Goal: Go to known website: Go to known website

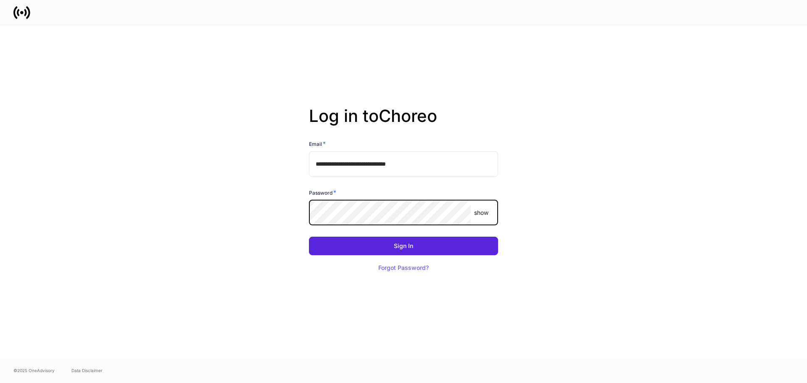
click at [457, 213] on keeper-lock "Open Keeper Popup" at bounding box center [459, 213] width 10 height 10
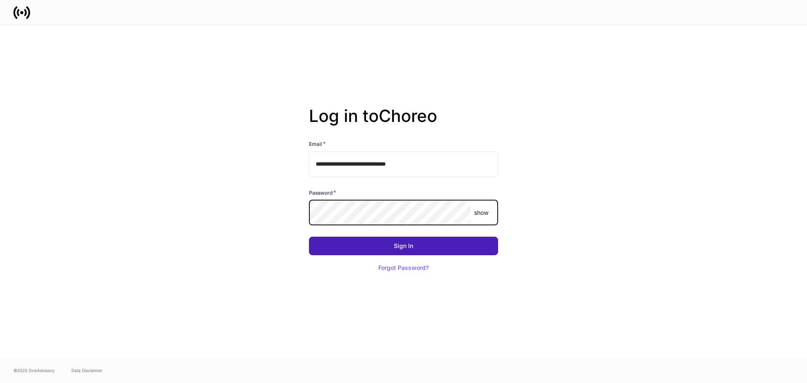
click at [400, 254] on button "Sign In" at bounding box center [403, 246] width 189 height 18
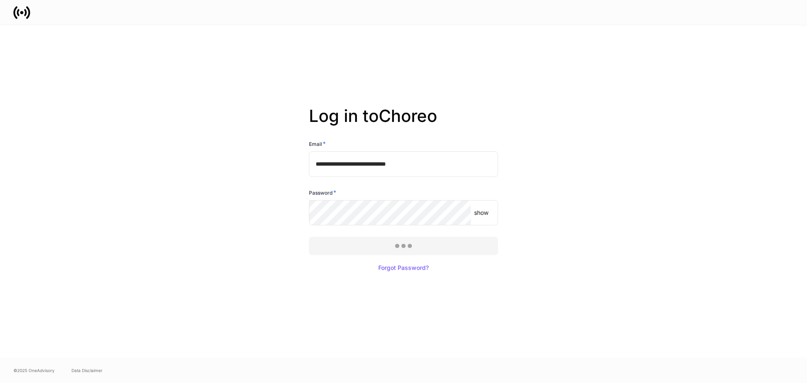
click at [400, 247] on div at bounding box center [403, 191] width 807 height 383
